Goal: Find specific page/section: Find specific page/section

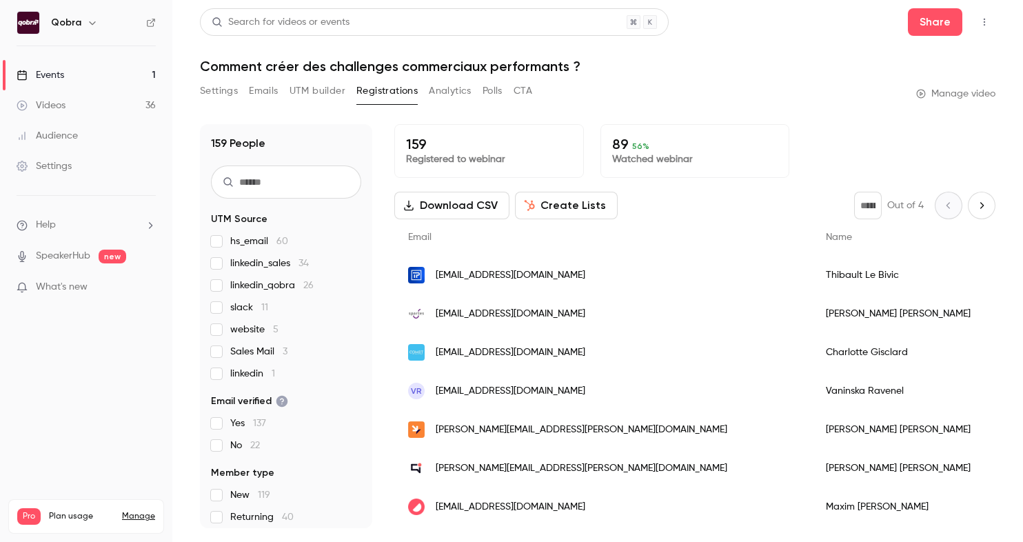
click at [106, 66] on link "Events 1" at bounding box center [86, 75] width 172 height 30
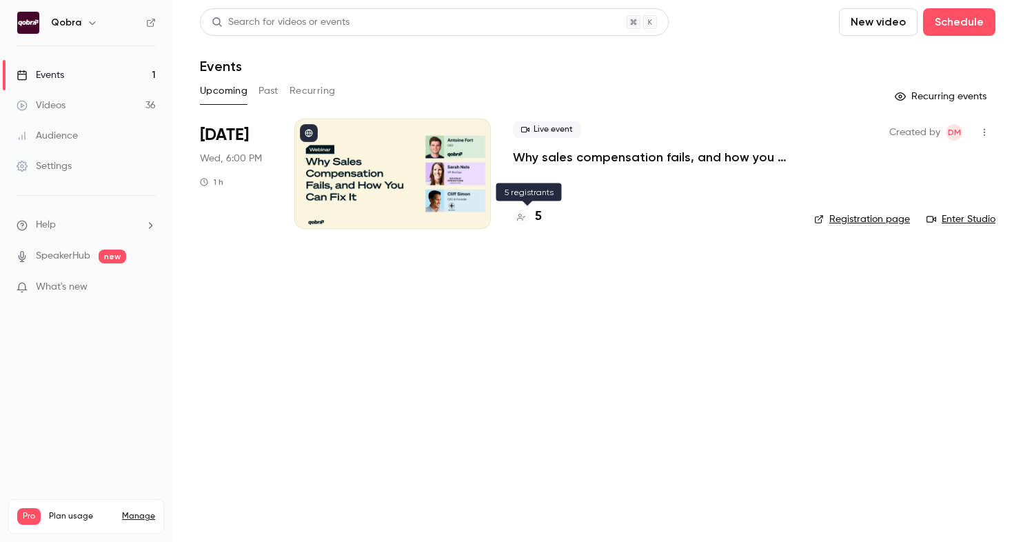
click at [528, 216] on div at bounding box center [521, 217] width 17 height 17
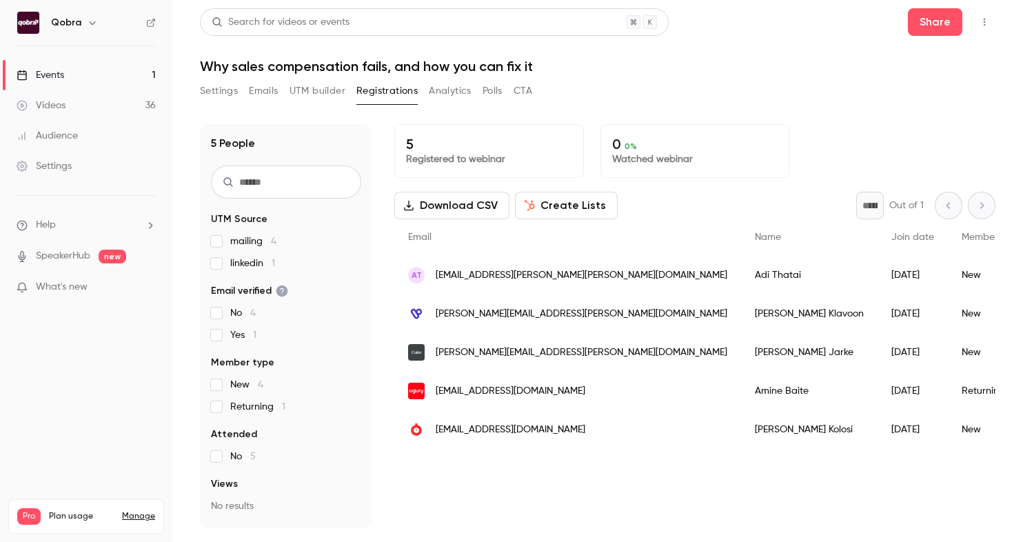
click at [741, 277] on div "[PERSON_NAME]" at bounding box center [809, 275] width 137 height 39
